Goal: Find specific page/section: Find specific page/section

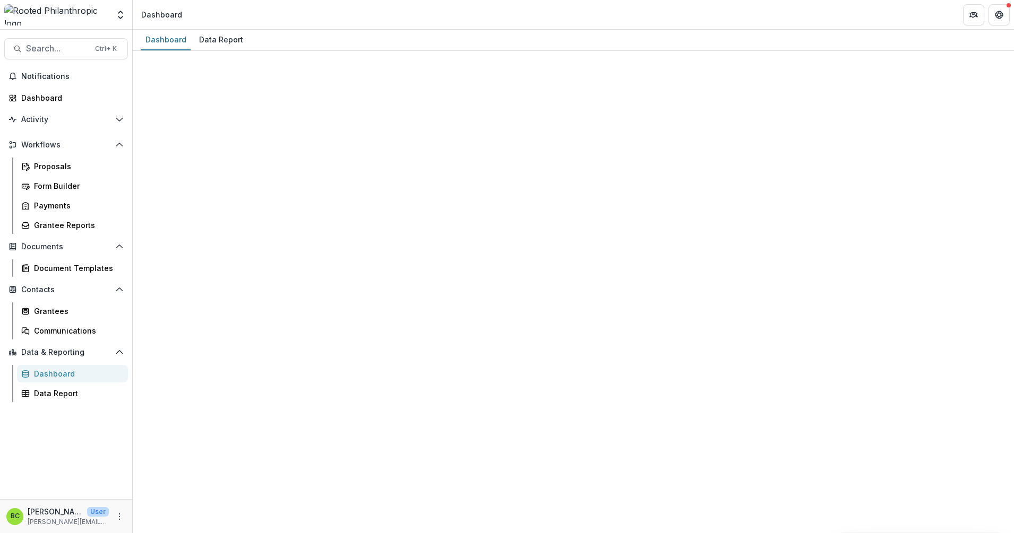
click at [684, 450] on div "Dashboard Data Report Selected Fiscal Year Custom Range Date Range - Apply Remo…" at bounding box center [573, 282] width 881 height 504
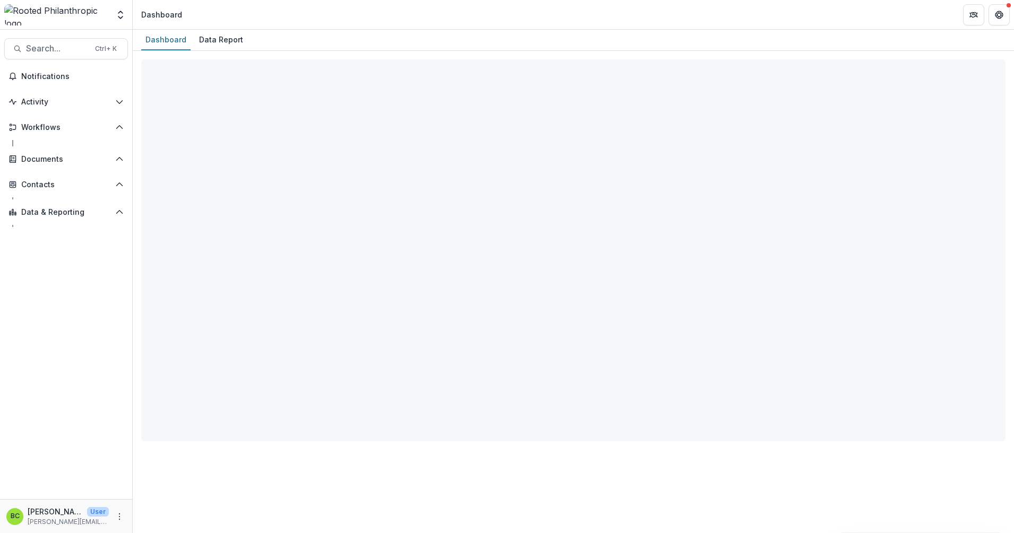
select select "**********"
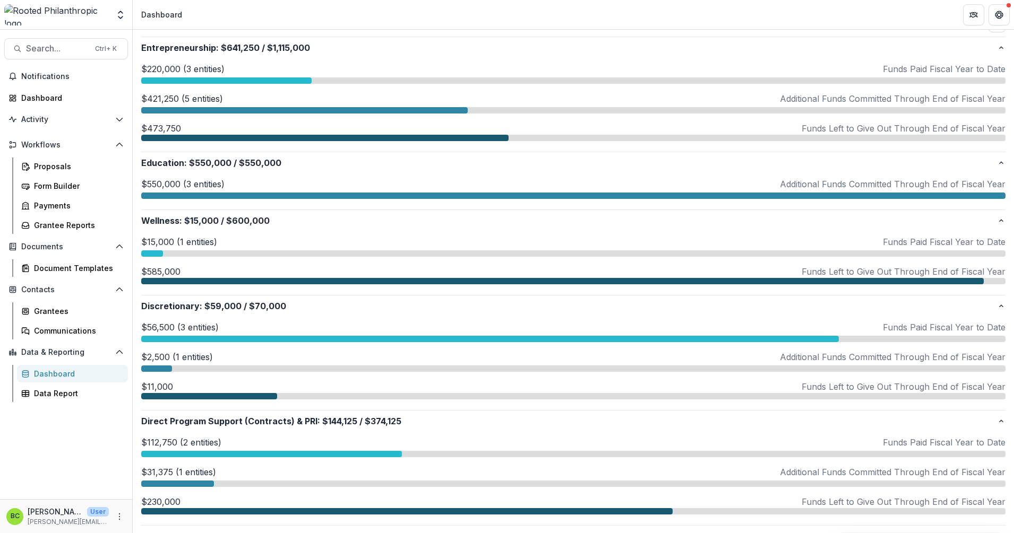
scroll to position [398, 0]
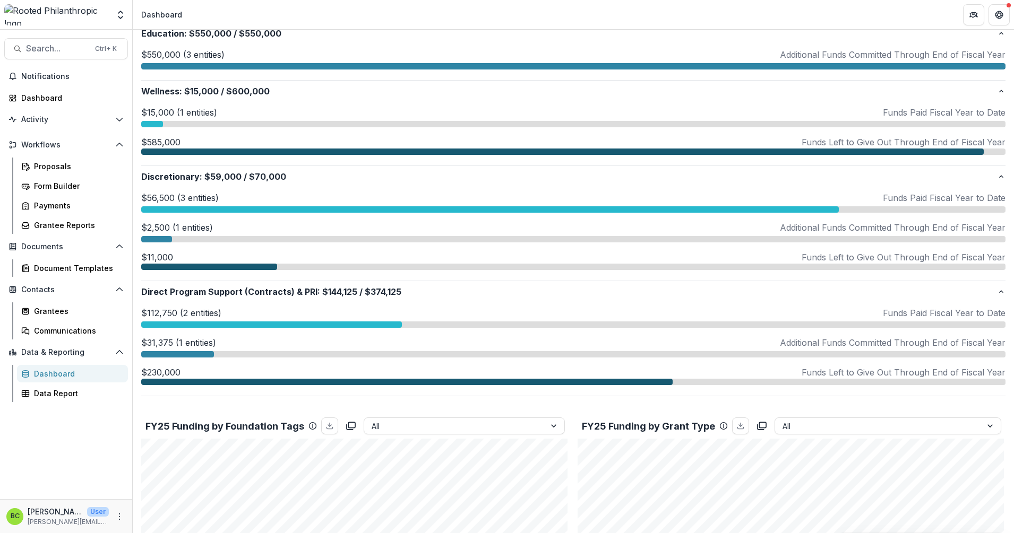
click at [200, 352] on div at bounding box center [177, 354] width 73 height 6
click at [220, 323] on div at bounding box center [271, 325] width 261 height 6
click at [49, 165] on div "Proposals" at bounding box center [76, 166] width 85 height 11
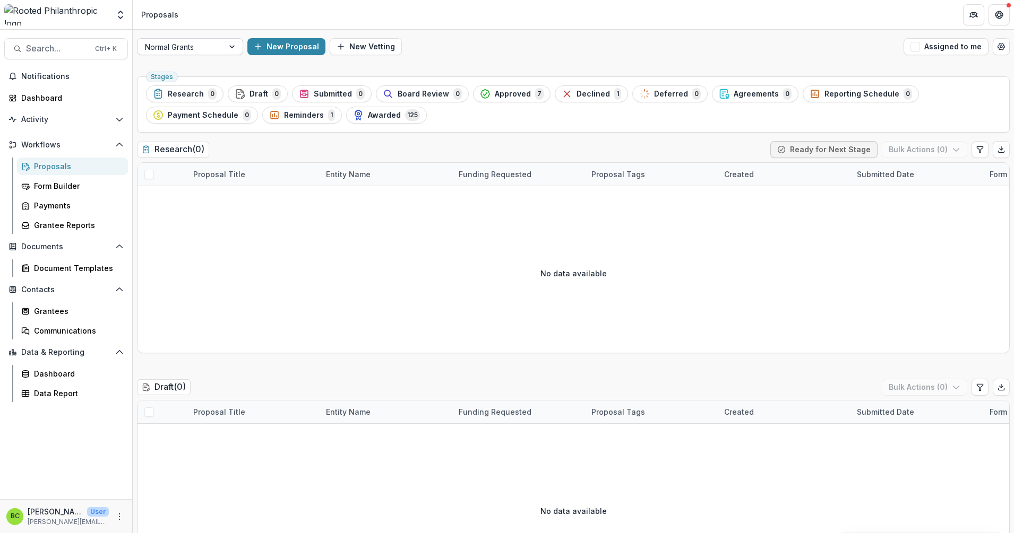
click at [236, 46] on div at bounding box center [232, 47] width 19 height 16
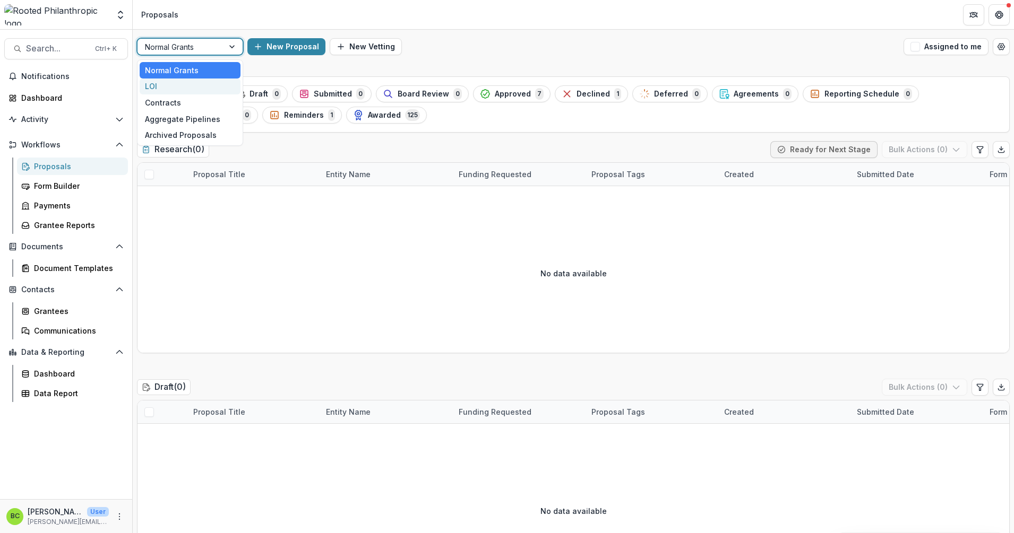
click at [223, 80] on div "LOI" at bounding box center [190, 87] width 101 height 16
